Goal: Navigation & Orientation: Find specific page/section

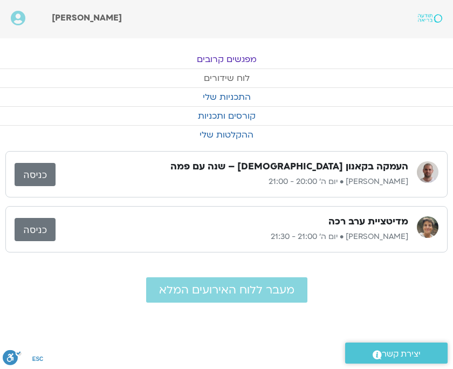
click at [217, 79] on link "לוח שידורים" at bounding box center [226, 78] width 453 height 18
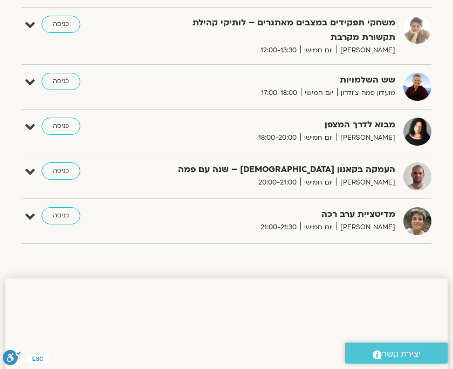
scroll to position [513, 0]
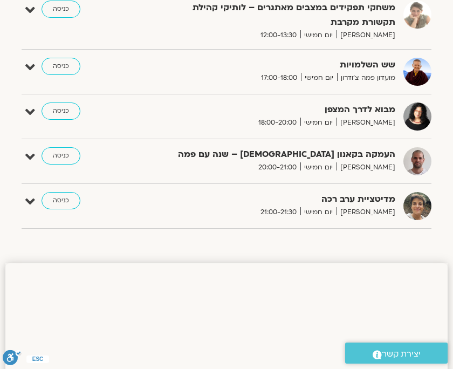
click at [58, 109] on link "כניסה" at bounding box center [61, 110] width 39 height 17
click at [58, 108] on link "כניסה" at bounding box center [61, 110] width 39 height 17
click at [65, 115] on link "כניסה" at bounding box center [61, 110] width 39 height 17
click at [61, 108] on link "כניסה" at bounding box center [61, 110] width 39 height 17
